Goal: Obtain resource: Download file/media

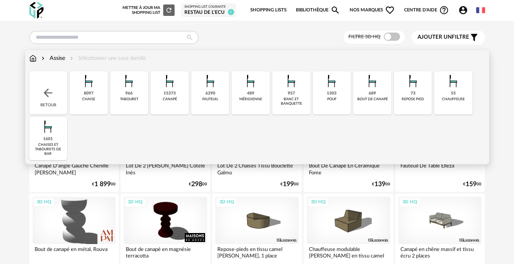
click at [88, 91] on div "8097" at bounding box center [89, 93] width 10 height 5
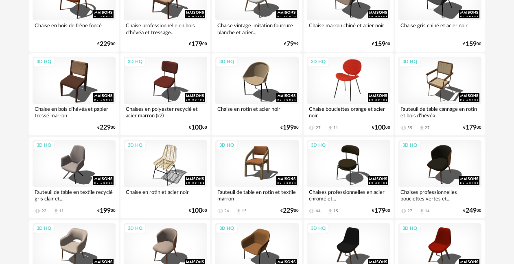
scroll to position [569, 0]
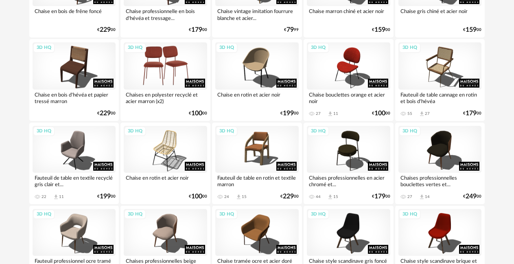
click at [163, 68] on div "3D HQ" at bounding box center [165, 65] width 83 height 47
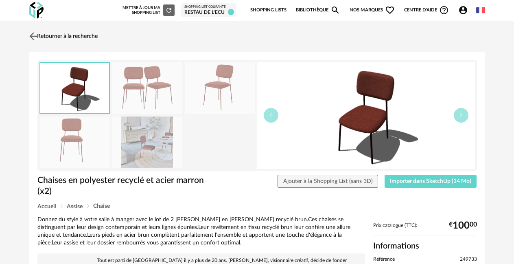
click at [34, 38] on img at bounding box center [33, 36] width 12 height 12
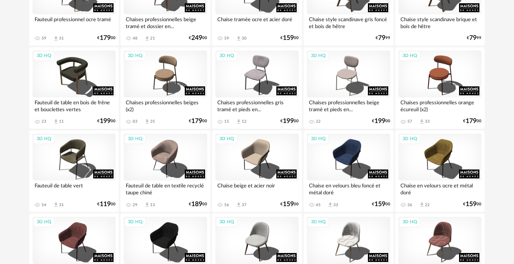
scroll to position [813, 0]
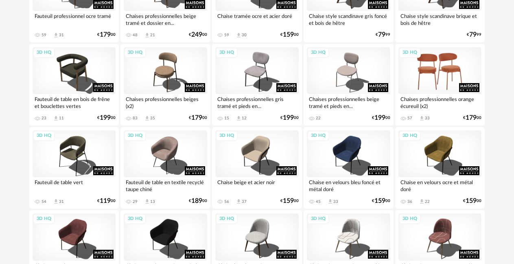
click at [444, 65] on div "3D HQ" at bounding box center [439, 70] width 83 height 47
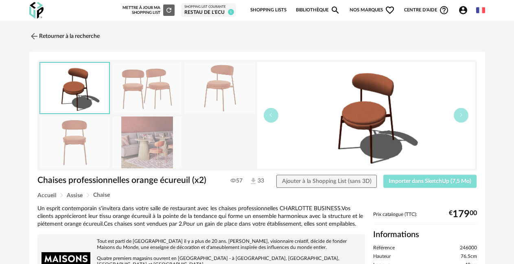
click at [418, 179] on span "Importer dans SketchUp (7,5 Mo)" at bounding box center [429, 181] width 83 height 6
click at [72, 37] on link "Retourner à la recherche" at bounding box center [62, 36] width 70 height 18
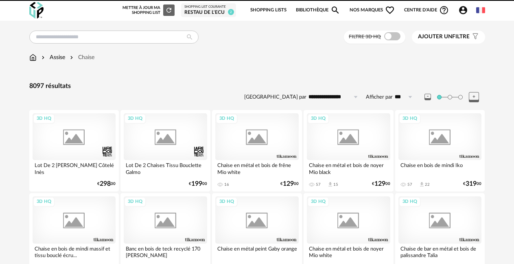
scroll to position [813, 0]
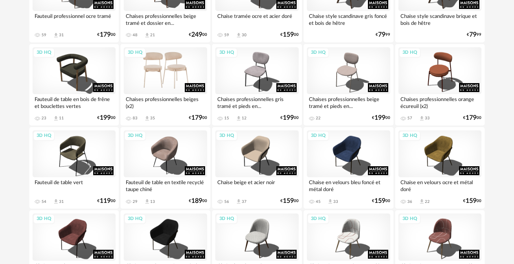
click at [154, 74] on div "3D HQ" at bounding box center [165, 70] width 83 height 47
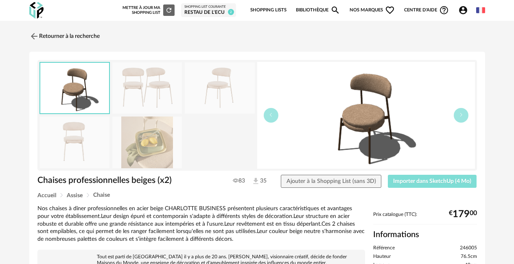
click at [432, 183] on span "Importer dans SketchUp (4 Mo)" at bounding box center [432, 181] width 78 height 6
click at [388, 174] on button "Importer dans SketchUp (4 Mo)" at bounding box center [432, 180] width 89 height 13
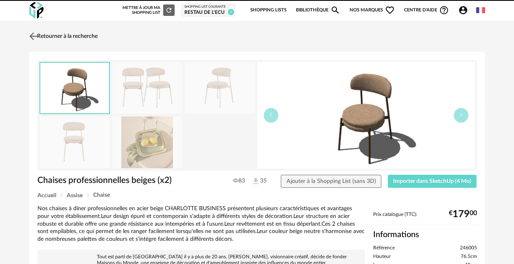
click at [46, 37] on link "Retourner à la recherche" at bounding box center [62, 36] width 70 height 18
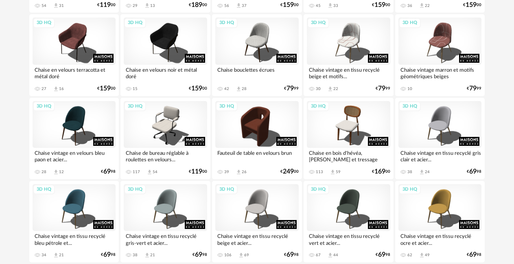
scroll to position [1057, 0]
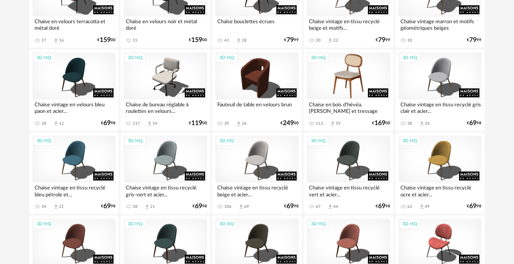
click at [351, 79] on div "3D HQ" at bounding box center [348, 75] width 83 height 47
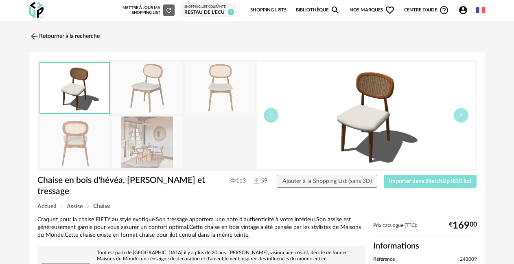
click at [419, 183] on span "Importer dans SketchUp (810 ko)" at bounding box center [430, 181] width 82 height 6
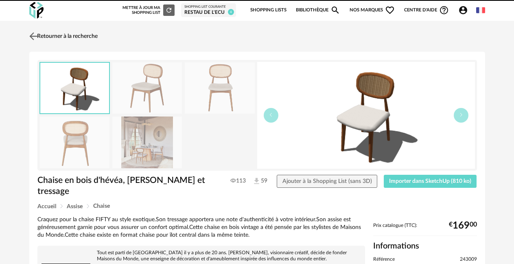
click at [48, 35] on link "Retourner à la recherche" at bounding box center [62, 36] width 70 height 18
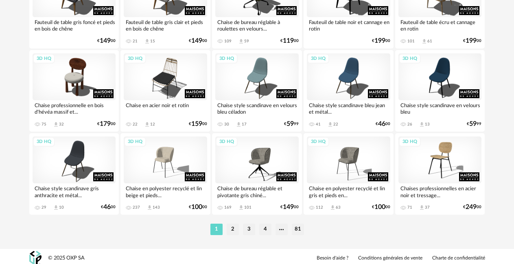
scroll to position [1558, 0]
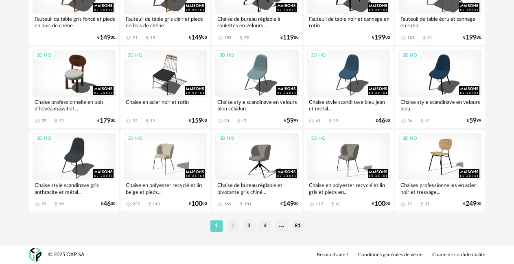
click at [230, 227] on li "2" at bounding box center [233, 225] width 12 height 11
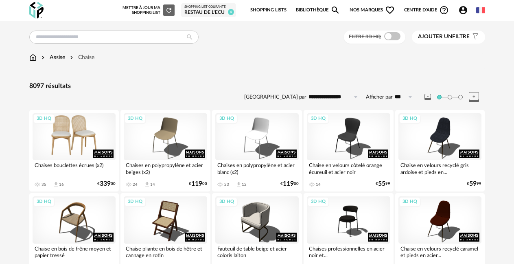
click at [88, 131] on div "3D HQ" at bounding box center [74, 136] width 83 height 47
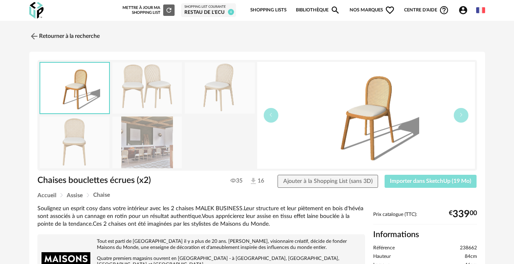
drag, startPoint x: 417, startPoint y: 182, endPoint x: 299, endPoint y: 188, distance: 118.1
click at [415, 182] on span "Importer dans SketchUp (19 Mo)" at bounding box center [430, 181] width 81 height 6
click at [69, 35] on link "Retourner à la recherche" at bounding box center [62, 36] width 70 height 18
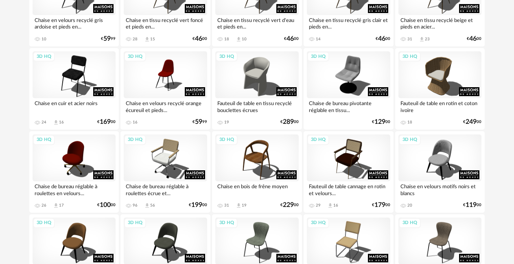
scroll to position [325, 0]
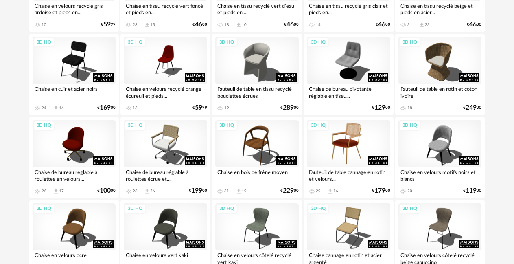
click at [345, 140] on div "3D HQ" at bounding box center [348, 143] width 83 height 47
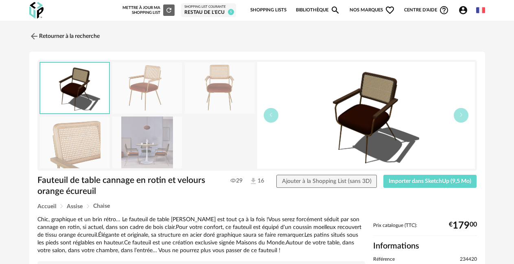
click at [150, 91] on img at bounding box center [147, 88] width 70 height 52
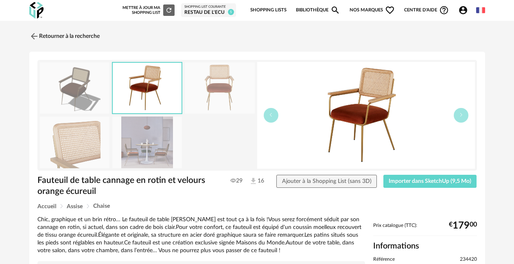
click at [71, 88] on img at bounding box center [75, 88] width 70 height 52
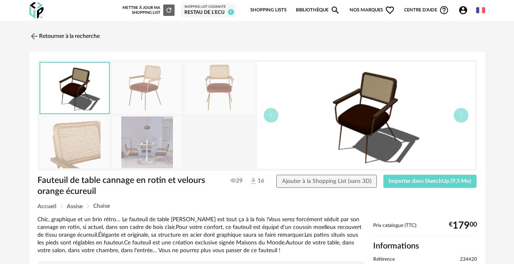
click at [126, 91] on img at bounding box center [147, 88] width 70 height 52
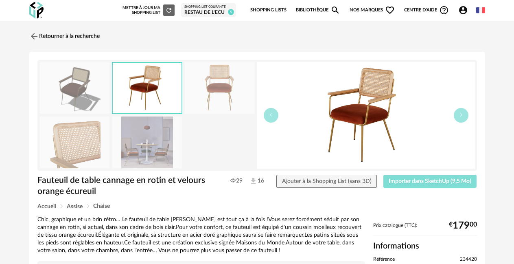
click at [415, 180] on span "Importer dans SketchUp (9,5 Mo)" at bounding box center [429, 181] width 83 height 6
click at [32, 33] on img at bounding box center [33, 36] width 12 height 12
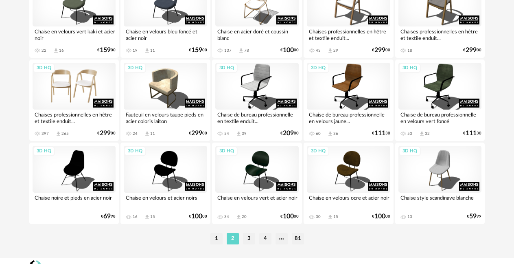
scroll to position [1558, 0]
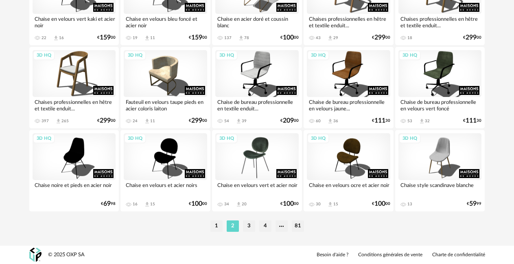
click at [251, 156] on div "3D HQ" at bounding box center [256, 156] width 83 height 47
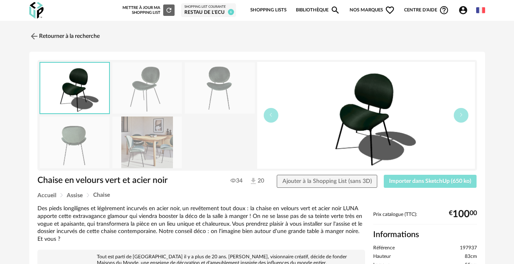
click at [398, 180] on span "Importer dans SketchUp (650 ko)" at bounding box center [430, 181] width 82 height 6
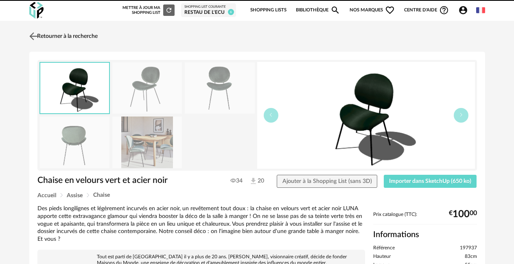
click at [35, 38] on img at bounding box center [33, 36] width 12 height 12
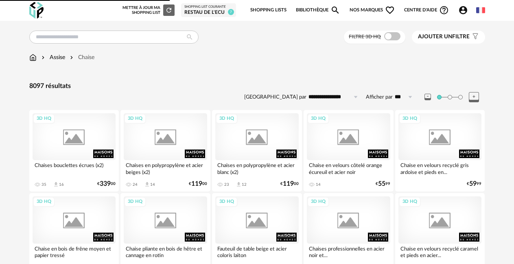
scroll to position [1558, 0]
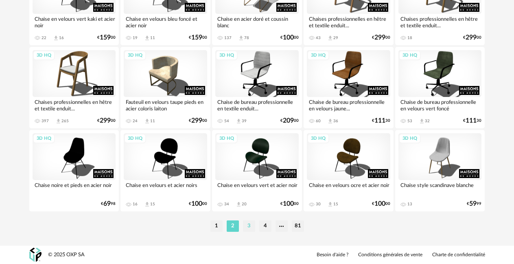
click at [249, 224] on li "3" at bounding box center [249, 225] width 12 height 11
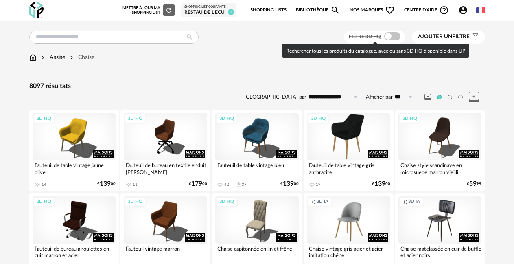
click at [391, 36] on span at bounding box center [392, 36] width 16 height 8
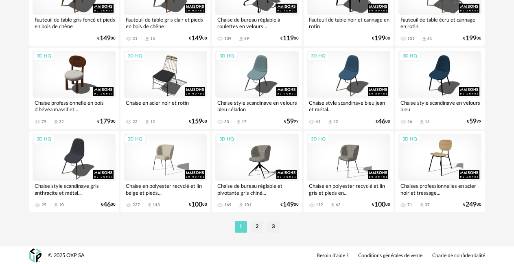
scroll to position [1558, 0]
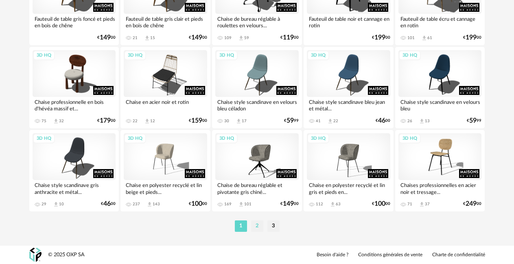
click at [253, 224] on li "2" at bounding box center [257, 225] width 12 height 11
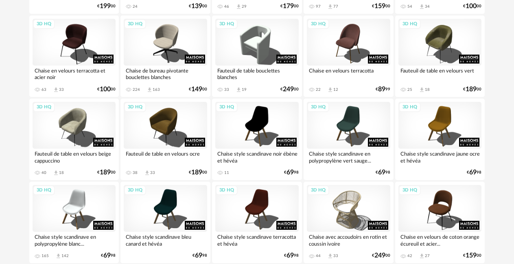
scroll to position [1139, 0]
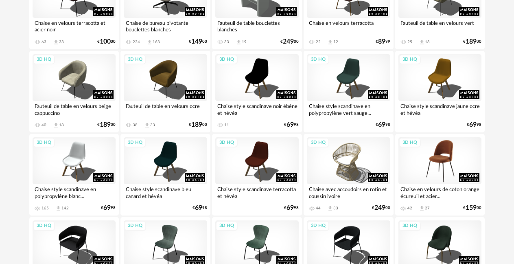
click at [433, 164] on div "3D HQ" at bounding box center [439, 160] width 83 height 47
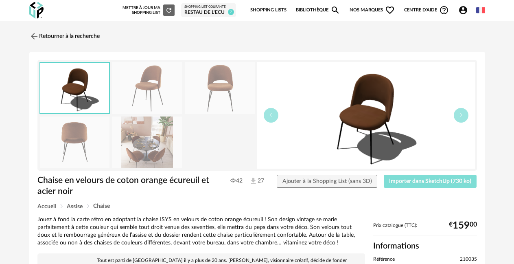
click at [425, 185] on button "Importer dans SketchUp (730 ko)" at bounding box center [429, 180] width 93 height 13
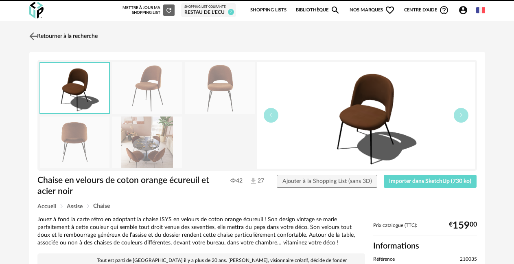
click at [49, 33] on link "Retourner à la recherche" at bounding box center [62, 36] width 70 height 18
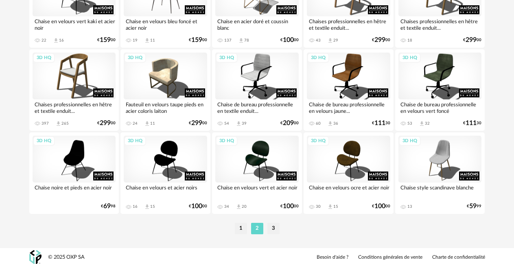
scroll to position [1558, 0]
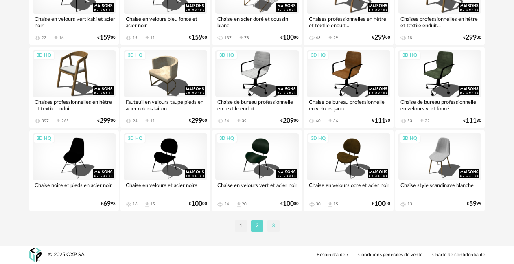
click at [272, 224] on li "3" at bounding box center [273, 225] width 12 height 11
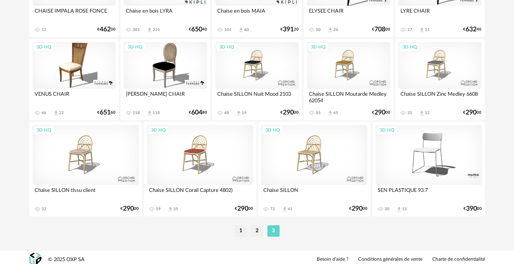
scroll to position [1571, 0]
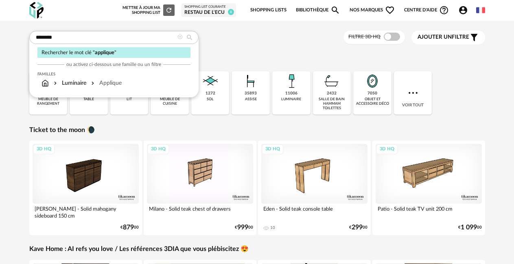
type input "********"
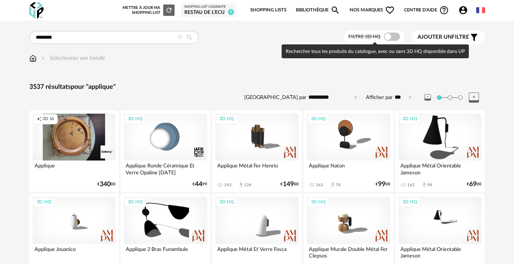
click at [397, 36] on span at bounding box center [391, 37] width 16 height 8
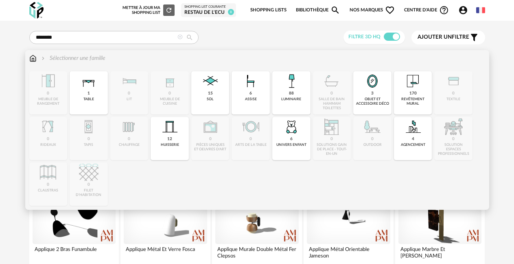
click at [90, 60] on div "Sélectionner une famille" at bounding box center [72, 58] width 65 height 8
click at [293, 93] on div "88" at bounding box center [291, 93] width 5 height 5
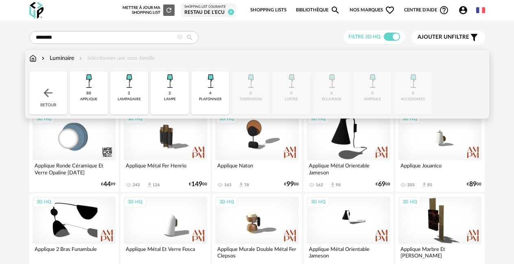
click at [66, 57] on div "Luminaire" at bounding box center [57, 58] width 34 height 8
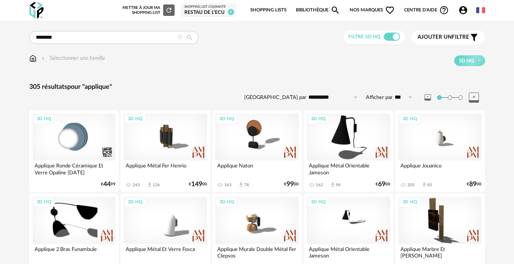
click at [181, 37] on icon at bounding box center [179, 37] width 5 height 5
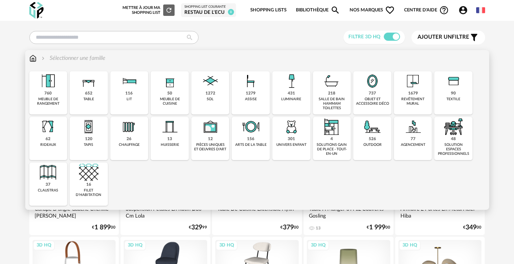
click at [295, 94] on div "431 luminaire" at bounding box center [291, 92] width 38 height 43
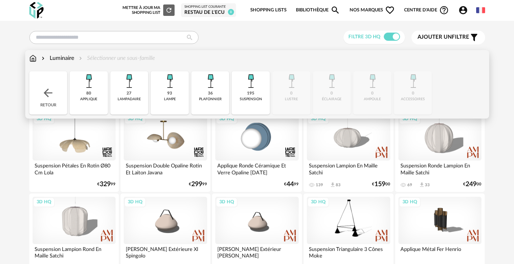
click at [88, 81] on img at bounding box center [89, 81] width 20 height 20
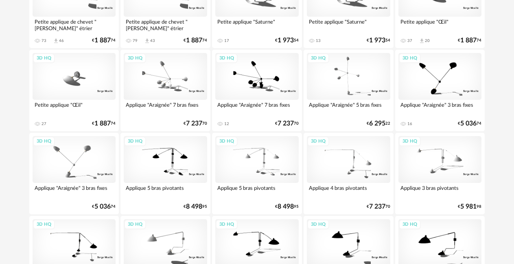
scroll to position [1207, 0]
